Goal: Task Accomplishment & Management: Manage account settings

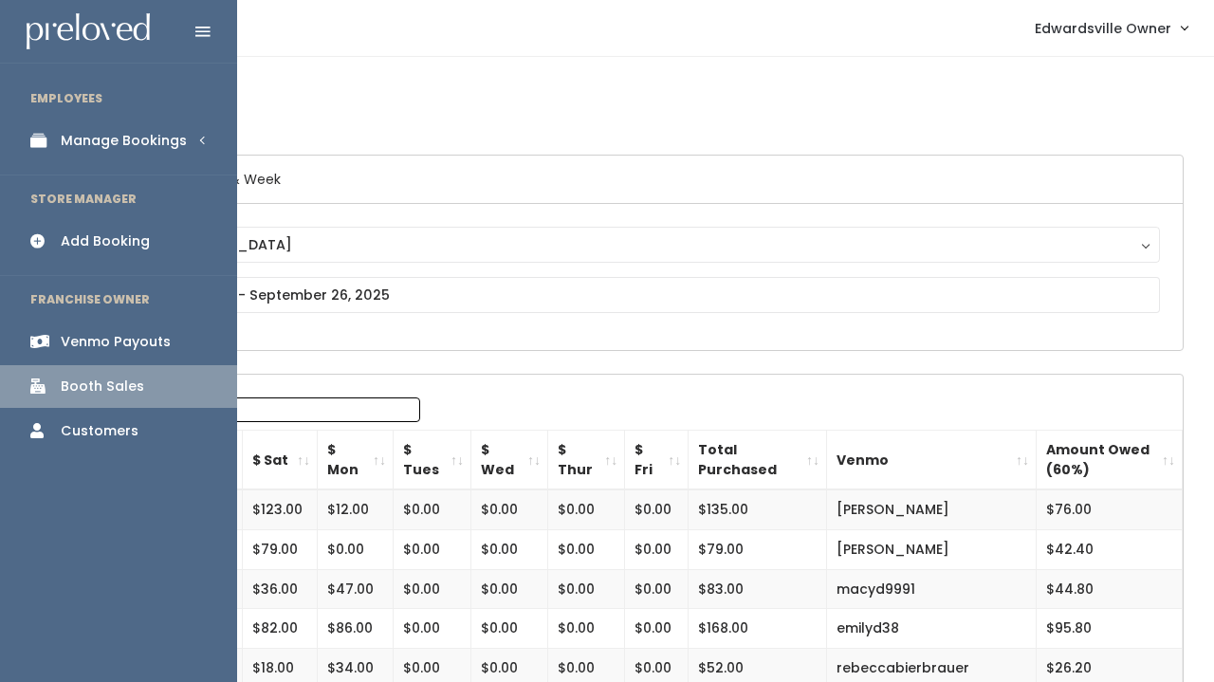
click at [124, 140] on div "Manage Bookings" at bounding box center [124, 141] width 126 height 20
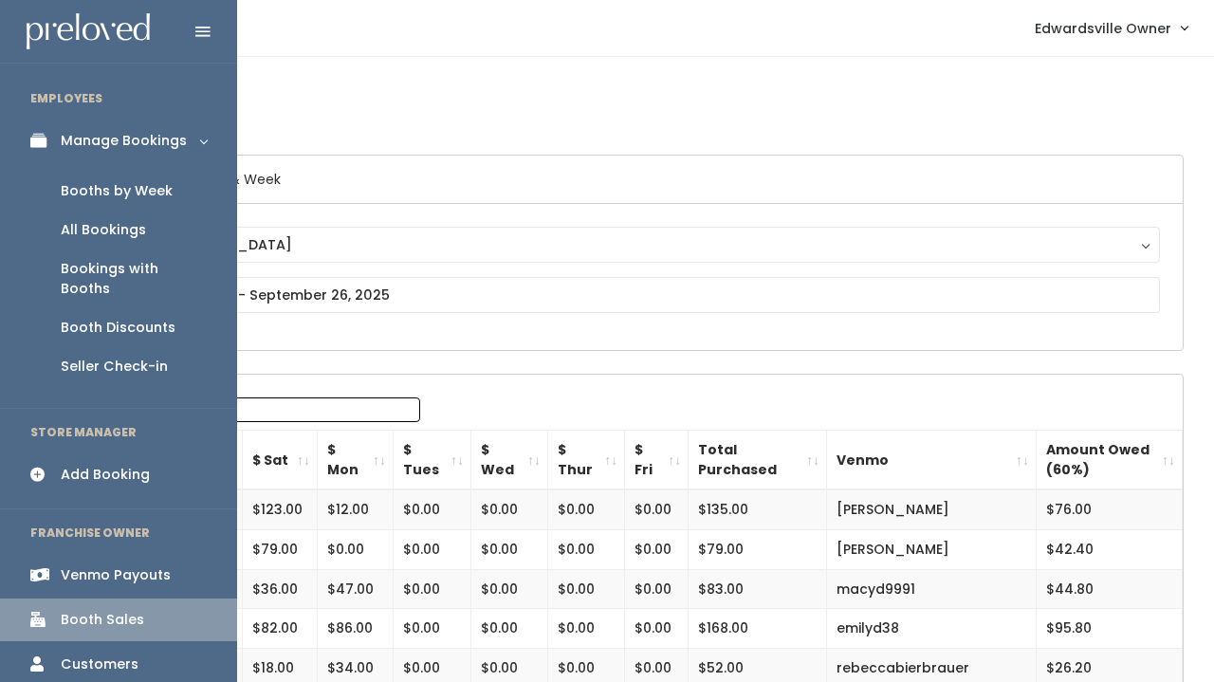
click at [120, 318] on link "Booth Discounts" at bounding box center [118, 327] width 237 height 39
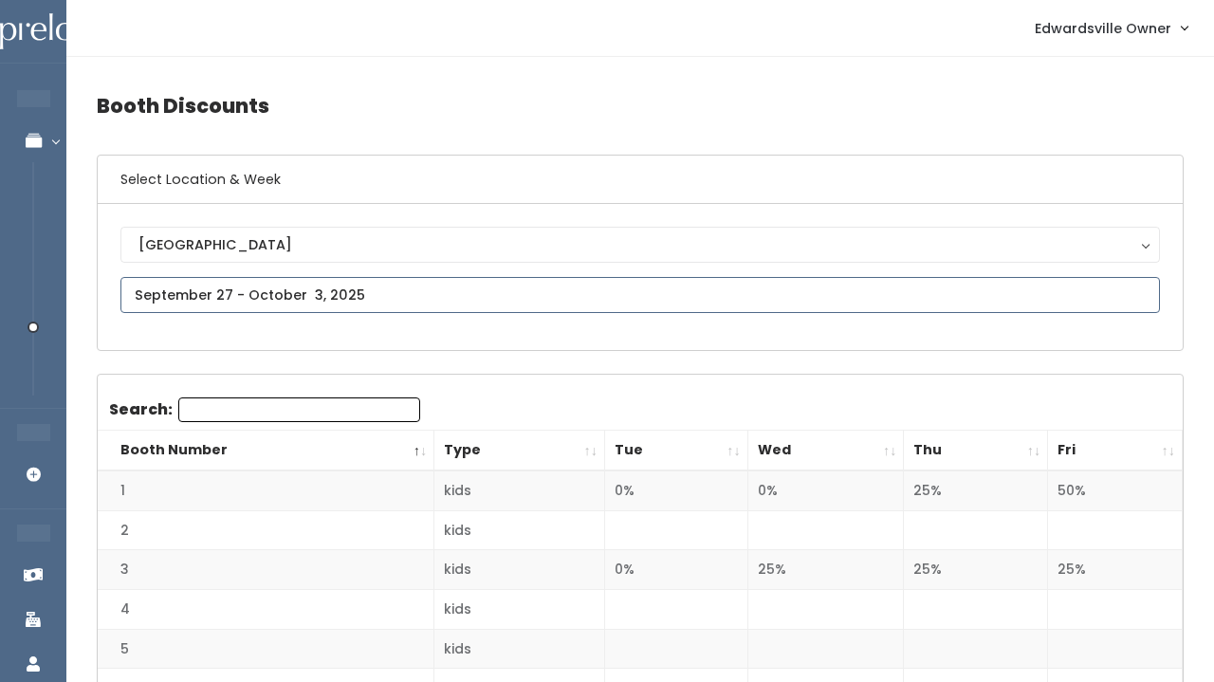
click at [133, 293] on input "text" at bounding box center [640, 295] width 1040 height 36
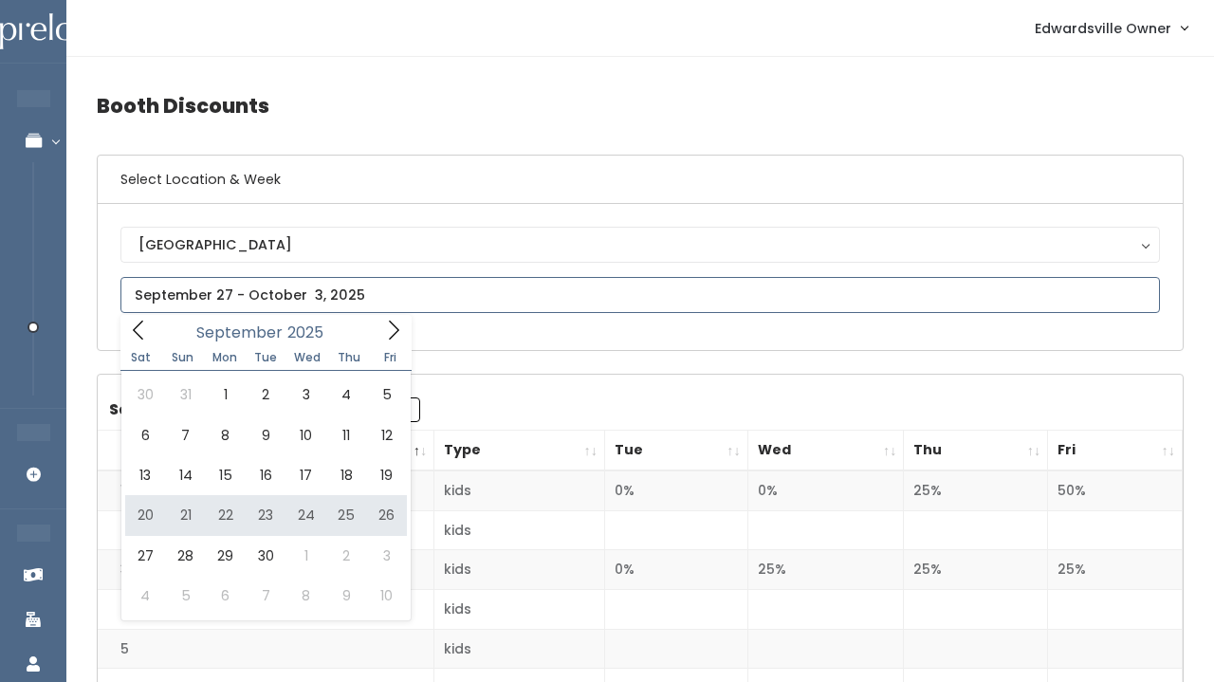
type input "[DATE] to [DATE]"
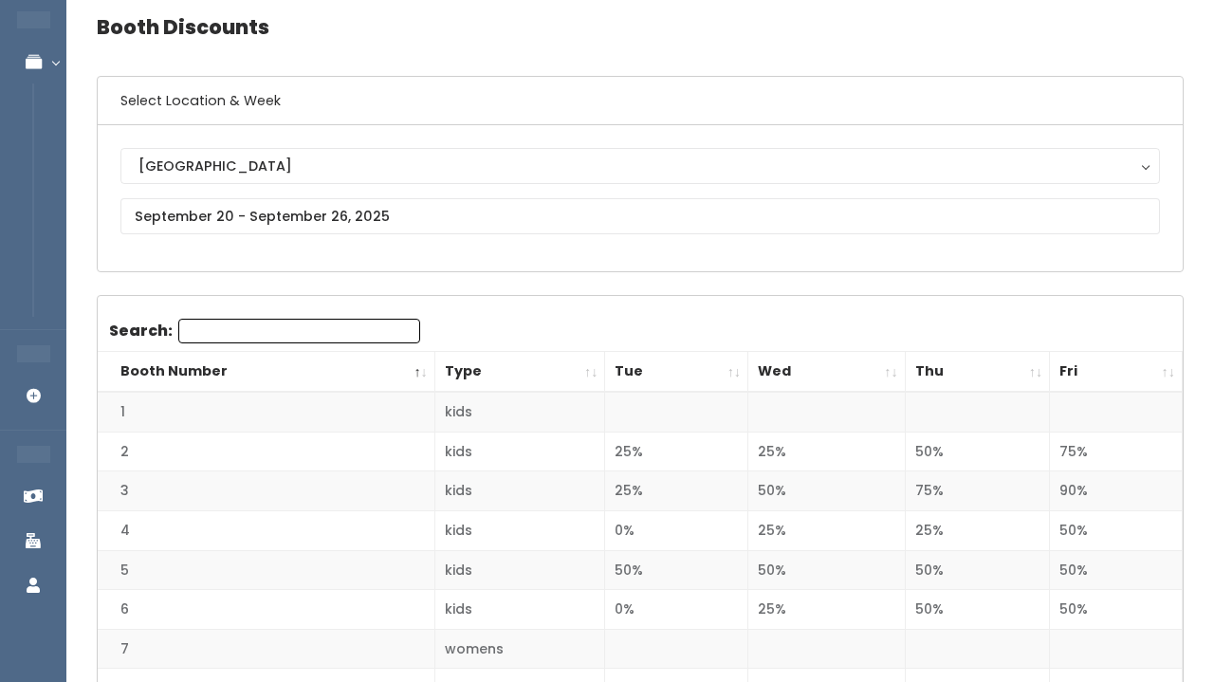
scroll to position [82, 0]
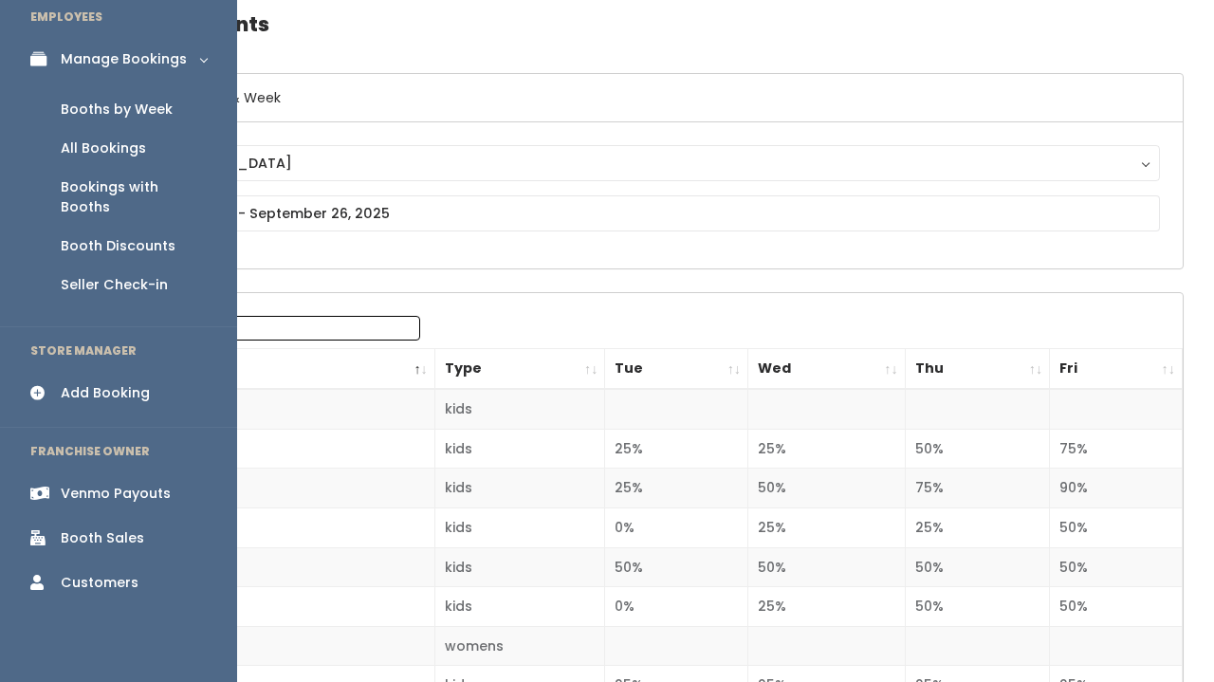
click at [89, 136] on link "All Bookings" at bounding box center [118, 148] width 237 height 39
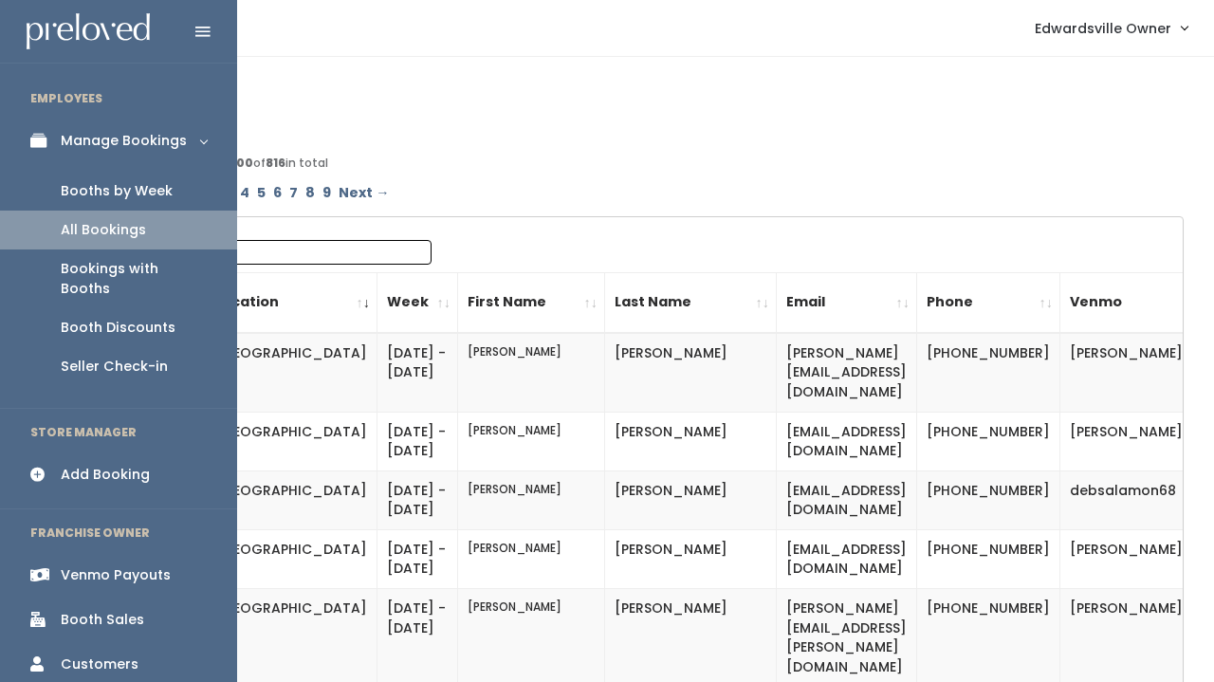
click at [108, 184] on div "Booths by Week" at bounding box center [117, 191] width 112 height 20
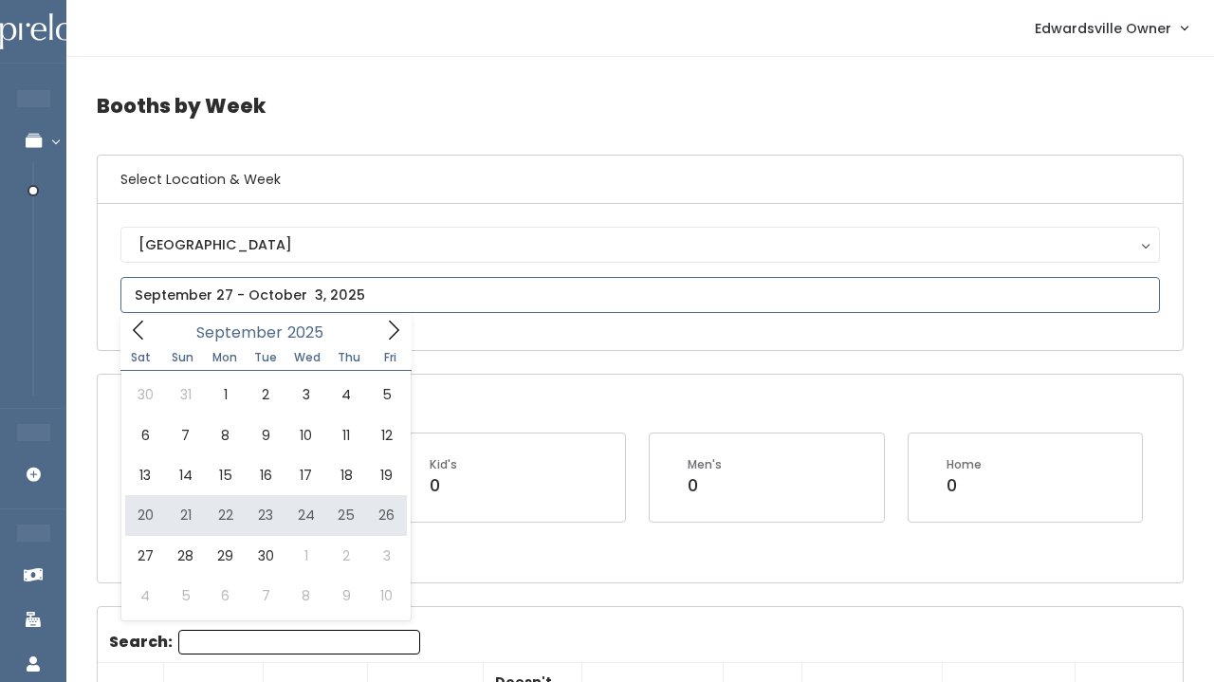
type input "[DATE] to [DATE]"
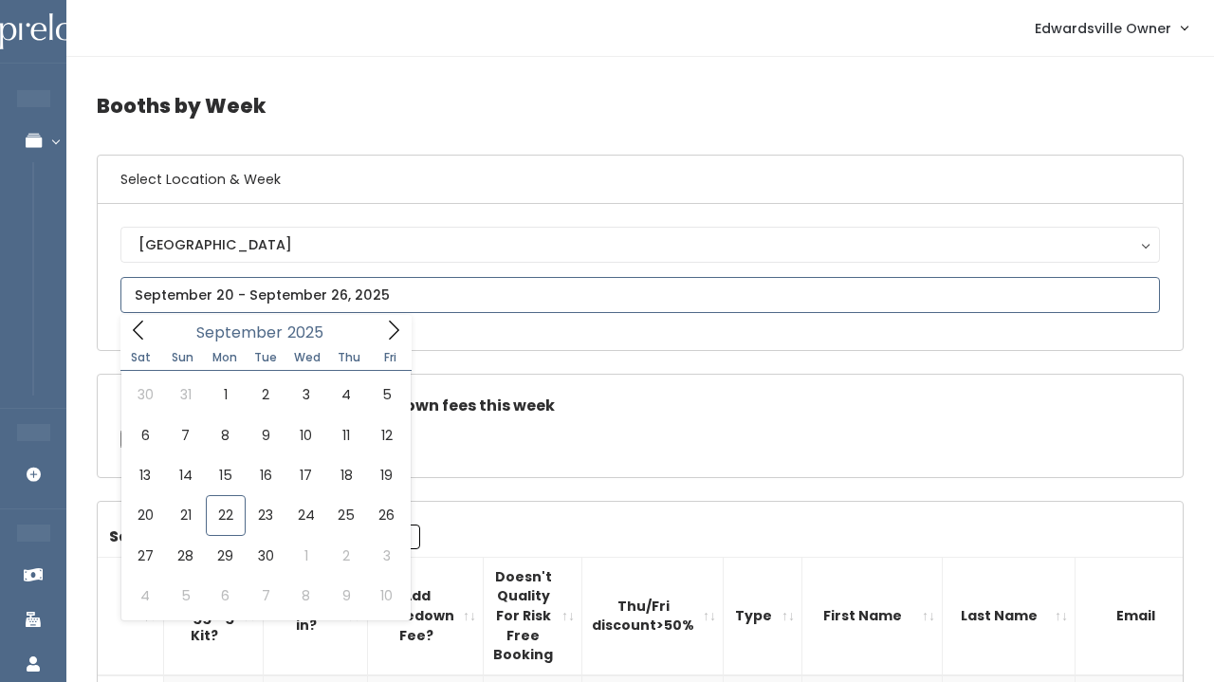
click at [213, 307] on input "text" at bounding box center [640, 295] width 1040 height 36
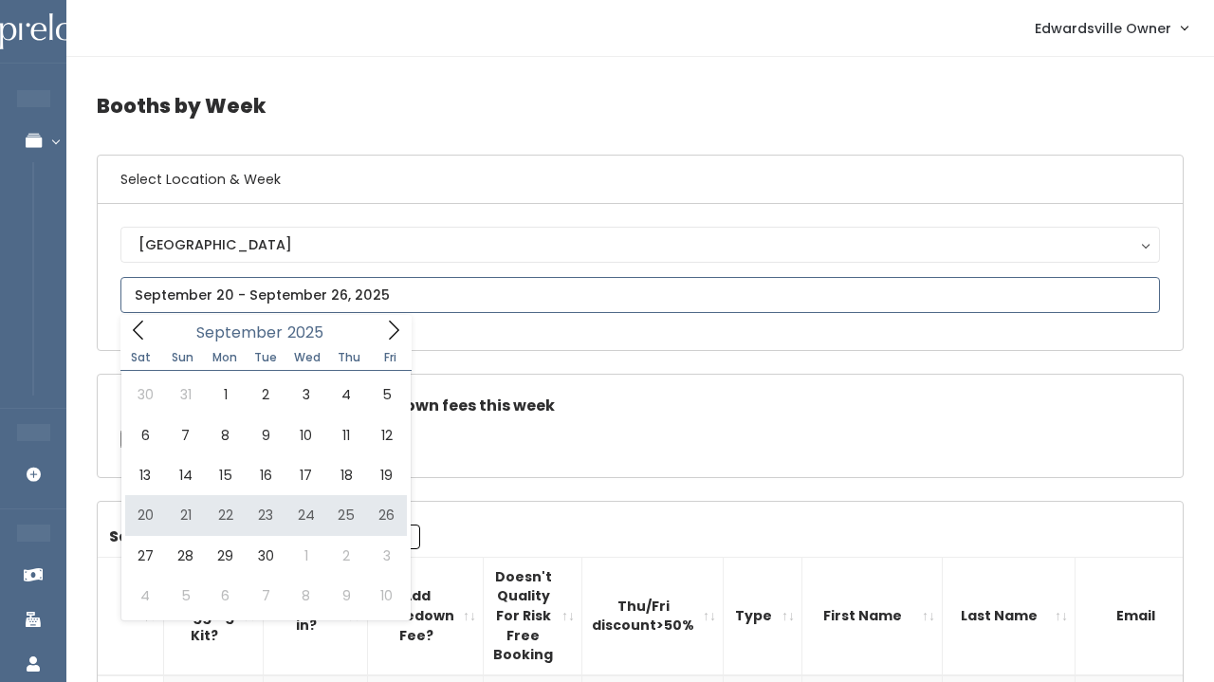
type input "[DATE] to [DATE]"
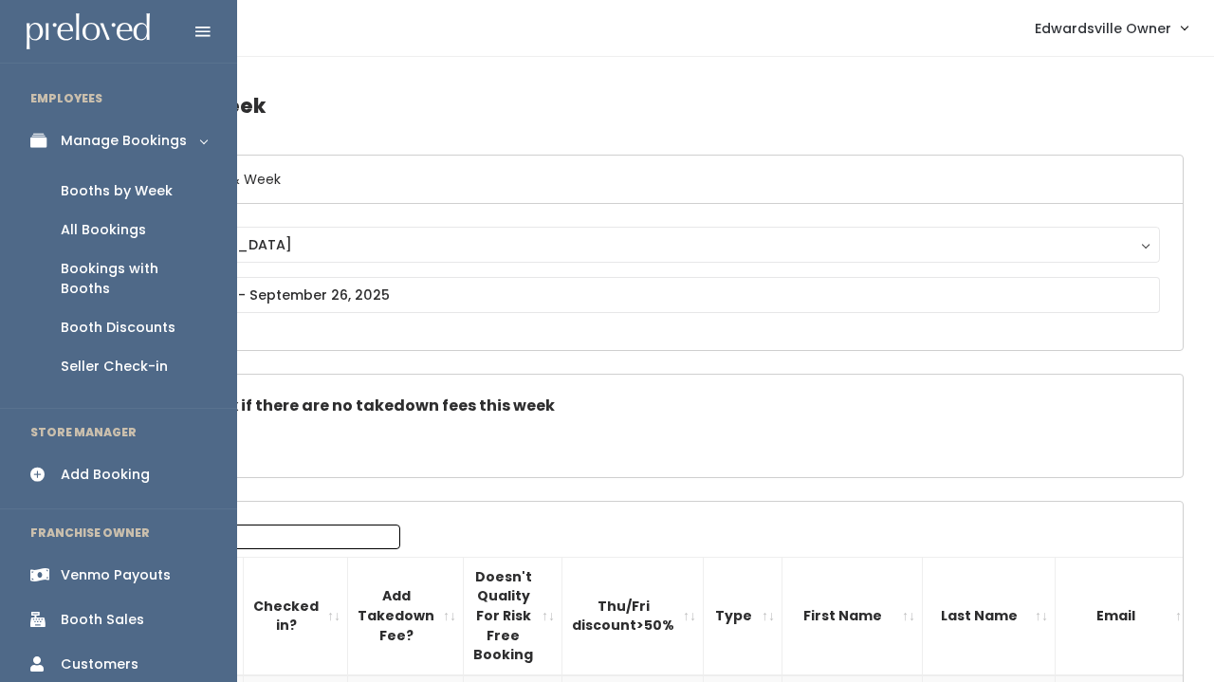
click at [100, 318] on div "Booth Discounts" at bounding box center [118, 328] width 115 height 20
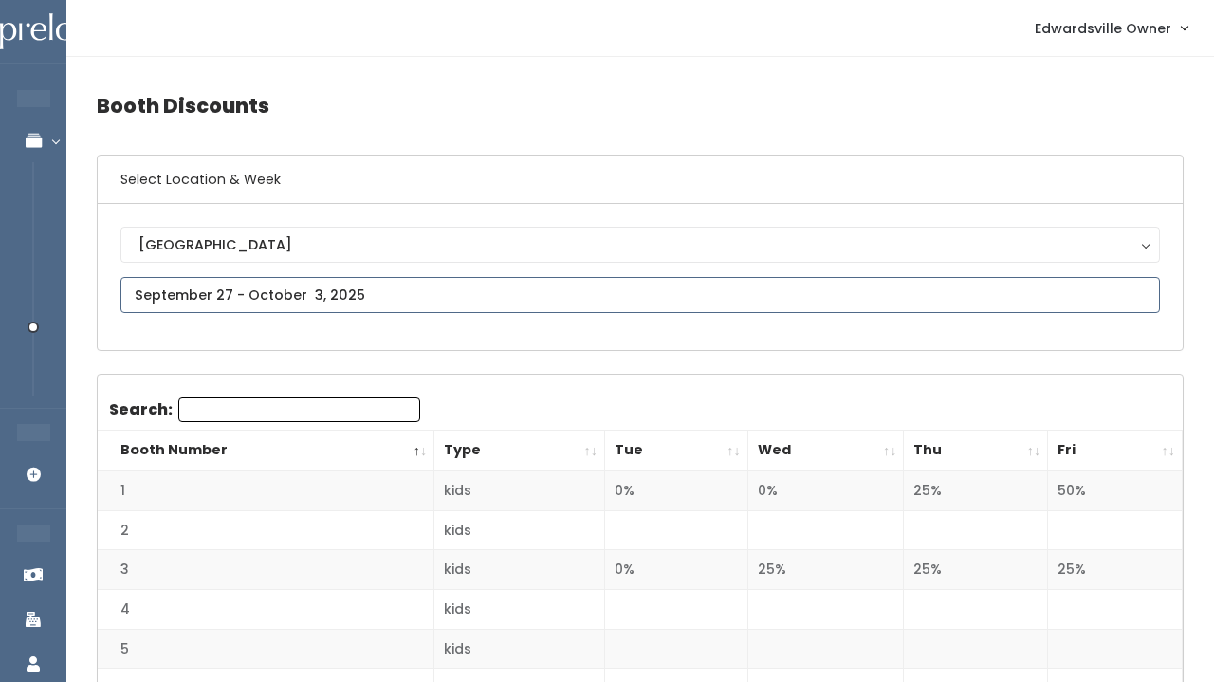
click at [236, 292] on input "text" at bounding box center [640, 295] width 1040 height 36
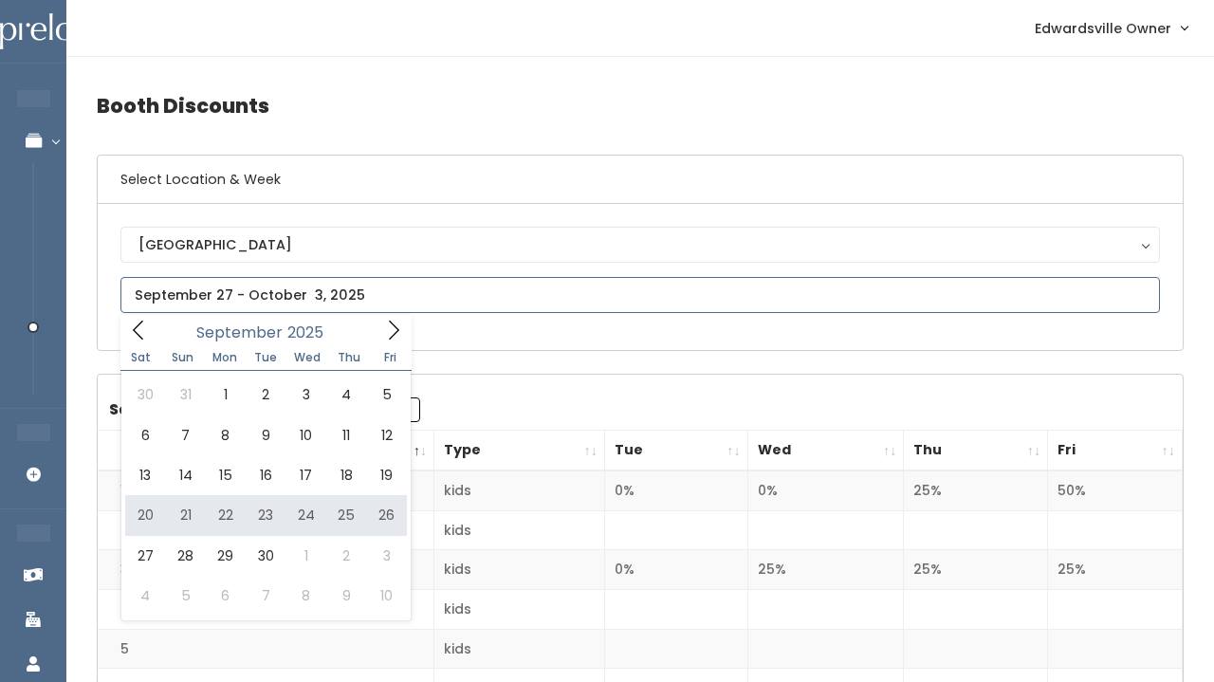
type input "September 20 to September 26"
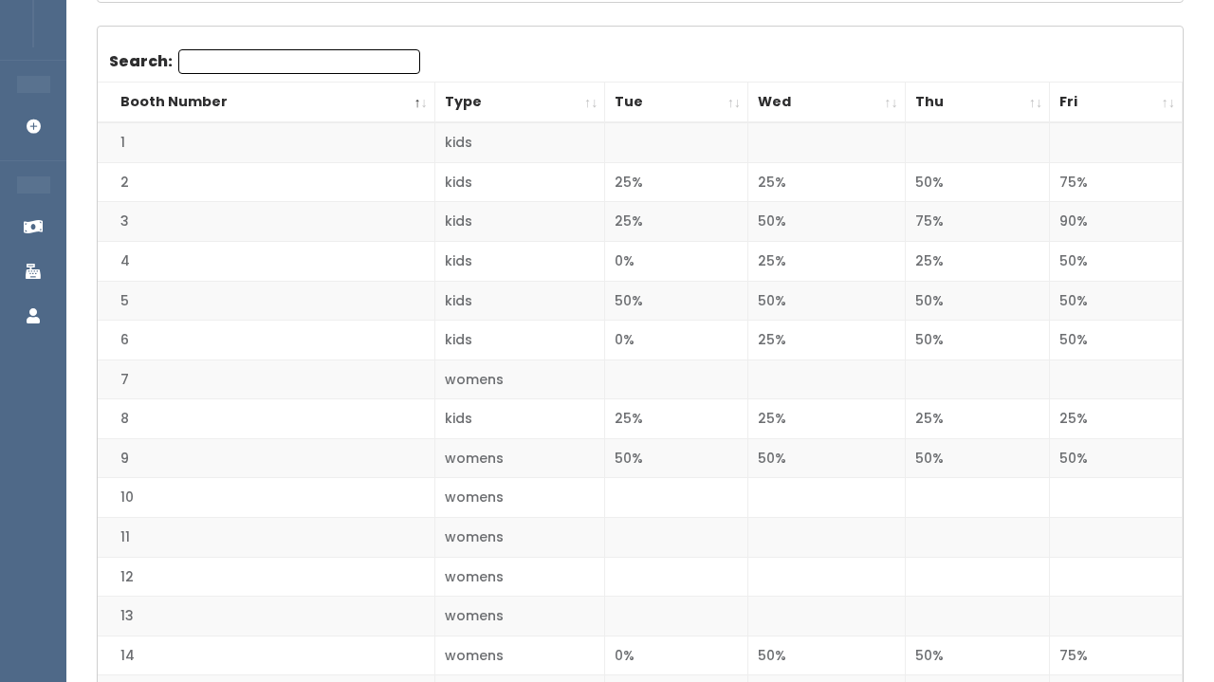
scroll to position [348, 0]
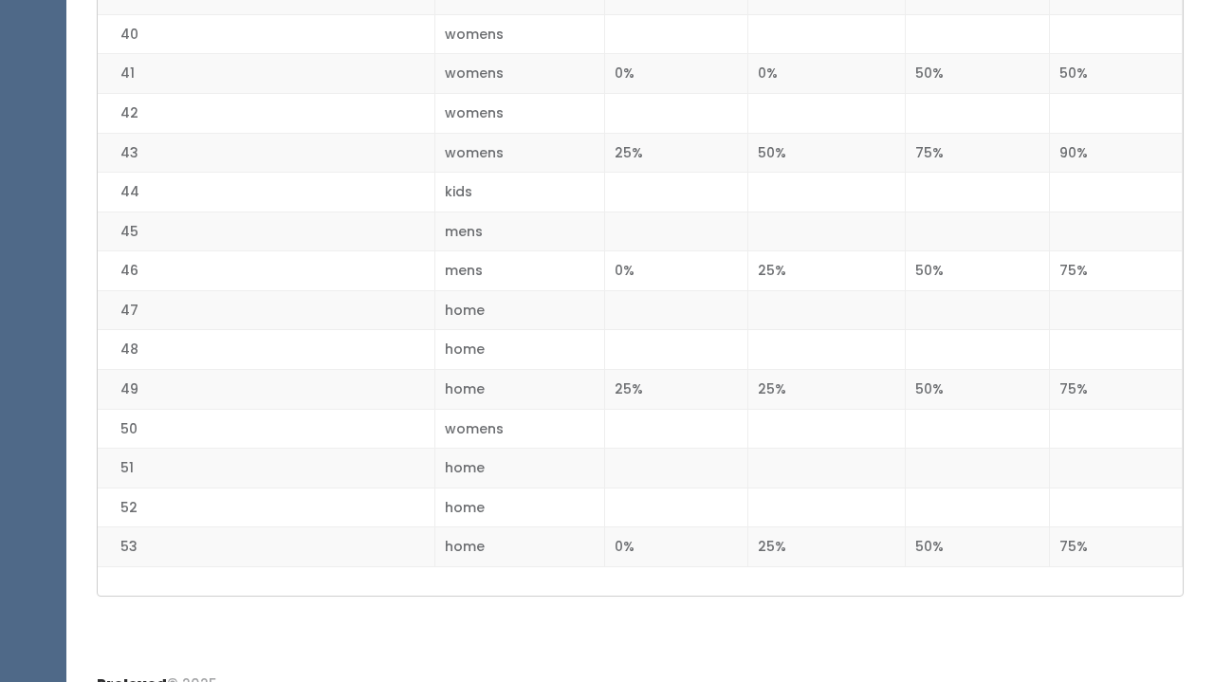
scroll to position [1993, 0]
